Goal: Ask a question

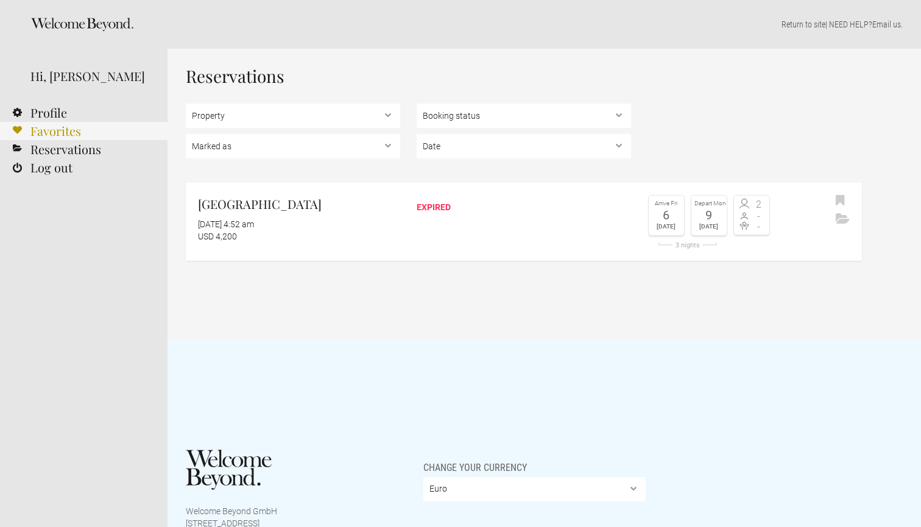
click at [57, 135] on link "Favorites" at bounding box center [83, 131] width 167 height 18
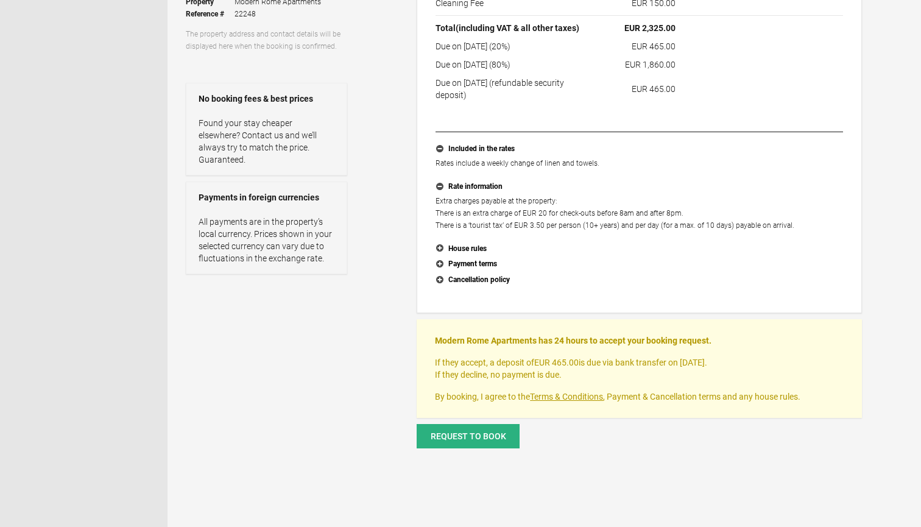
scroll to position [223, 0]
click at [459, 432] on span "Request to book" at bounding box center [469, 436] width 76 height 10
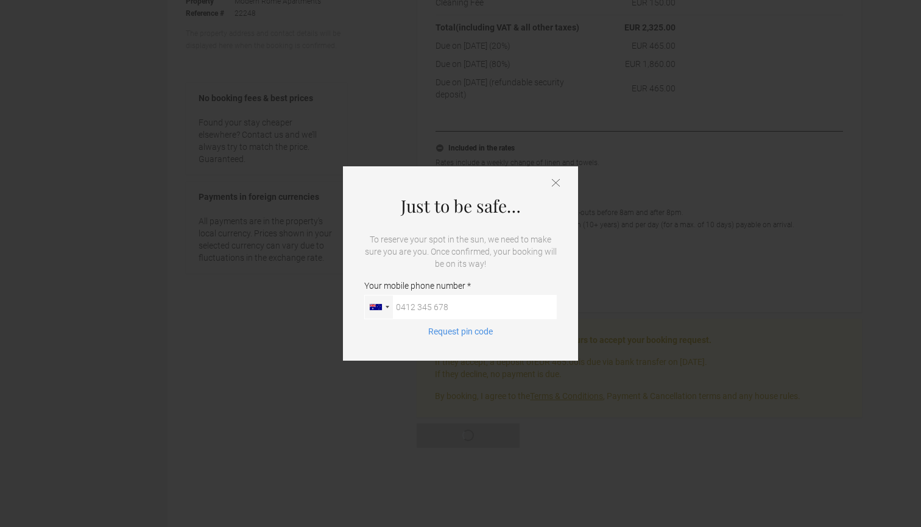
click at [552, 186] on icon at bounding box center [556, 182] width 8 height 7
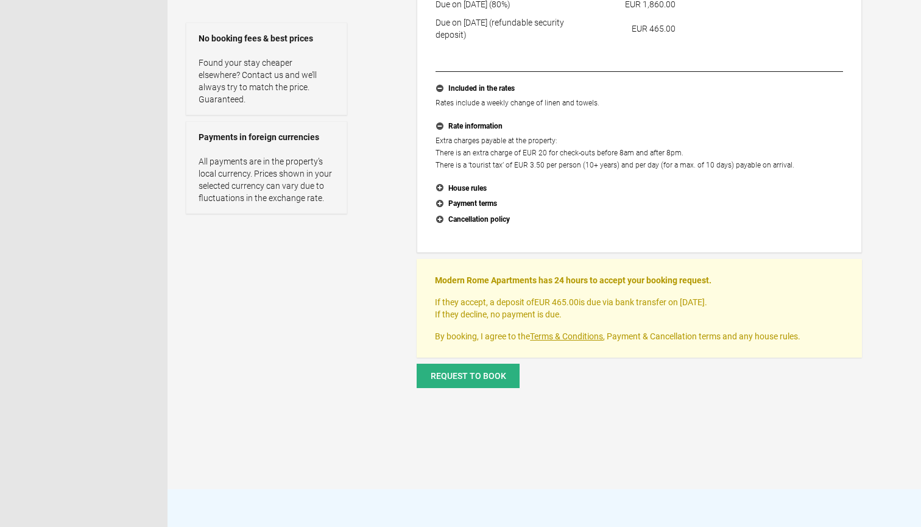
scroll to position [283, 0]
click at [457, 373] on span "Request to book" at bounding box center [469, 375] width 76 height 10
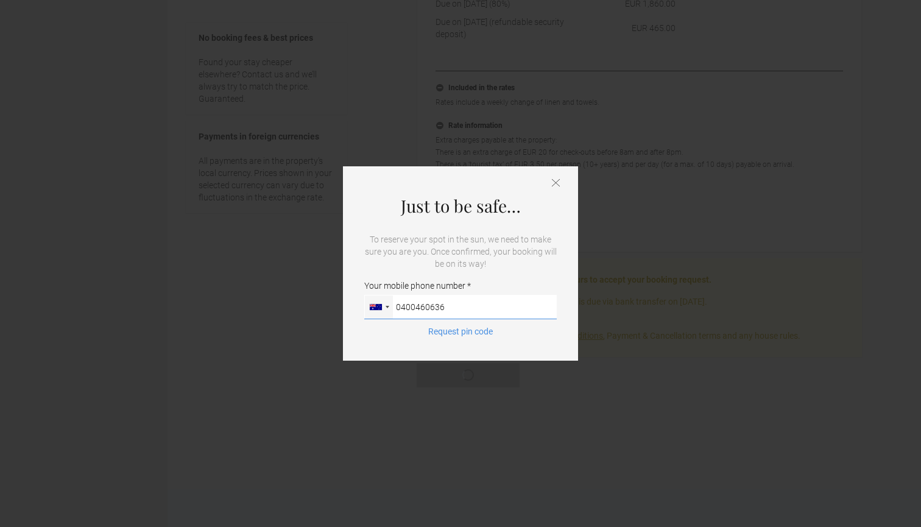
type input "0400460636"
click at [536, 336] on div "Request pin code" at bounding box center [460, 337] width 192 height 24
click at [460, 331] on button "Request pin code" at bounding box center [460, 331] width 79 height 12
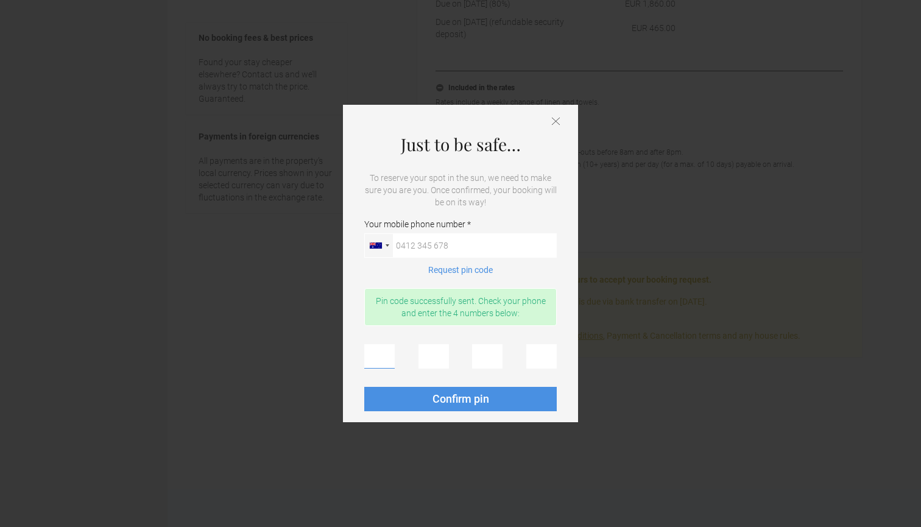
click at [382, 357] on input "text" at bounding box center [379, 356] width 30 height 24
type input "0"
click at [440, 355] on input "0" at bounding box center [433, 356] width 30 height 24
type input "3"
type input "2"
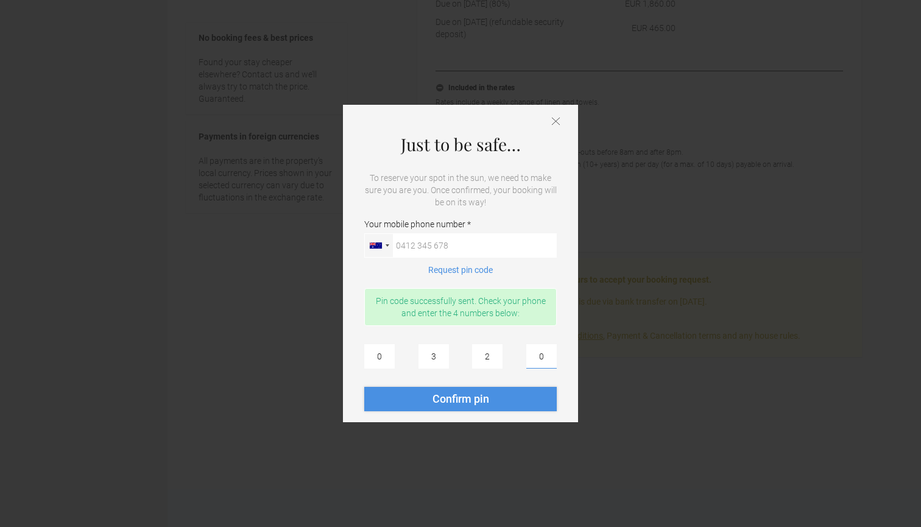
type input "0"
click at [477, 399] on span "Confirm pin" at bounding box center [460, 398] width 57 height 13
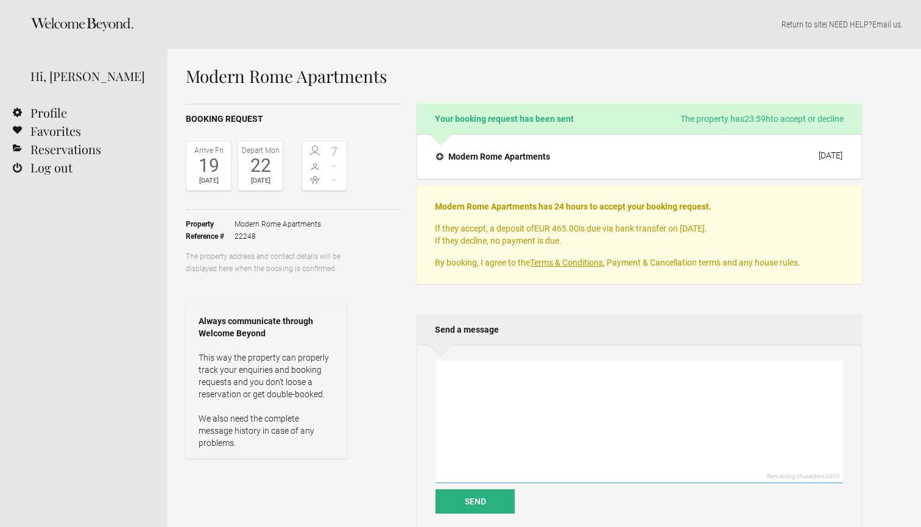
click at [474, 387] on textarea at bounding box center [638, 421] width 407 height 122
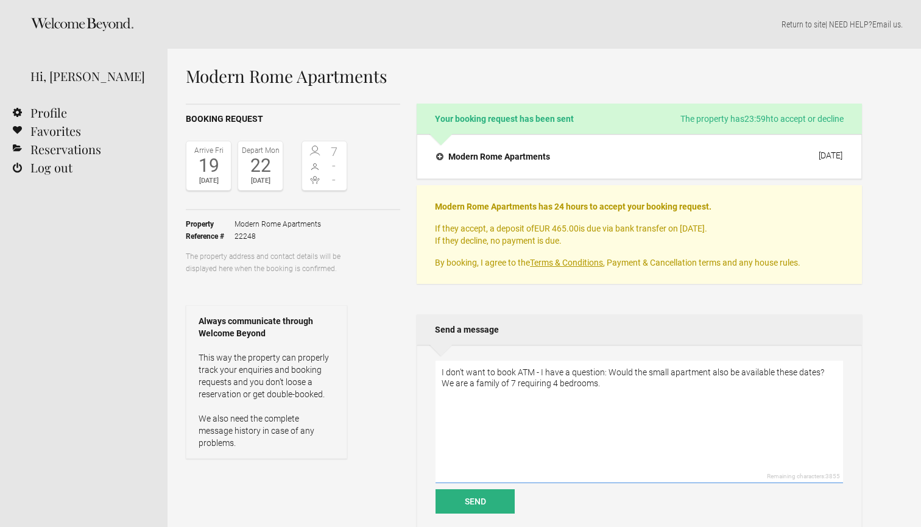
click at [546, 373] on textarea "I don't want to book ATM - I have a question: Would the small apartment also be…" at bounding box center [638, 421] width 407 height 122
click at [666, 397] on textarea "I don't want to book ATM - I just have a question: Would the small apartment al…" at bounding box center [638, 421] width 407 height 122
type textarea "I don't want to book ATM - I just have a question: Would the small apartment al…"
click at [473, 501] on button "Send" at bounding box center [474, 501] width 79 height 24
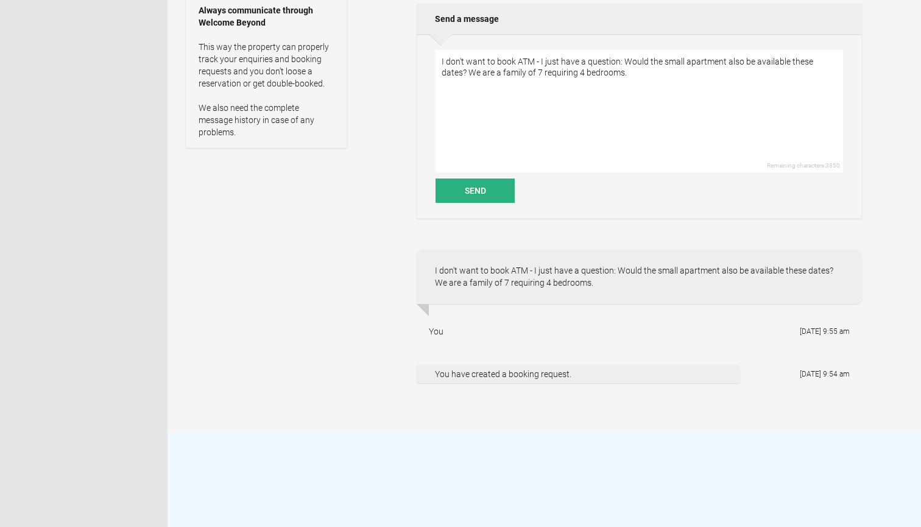
scroll to position [313, 0]
